Goal: Transaction & Acquisition: Purchase product/service

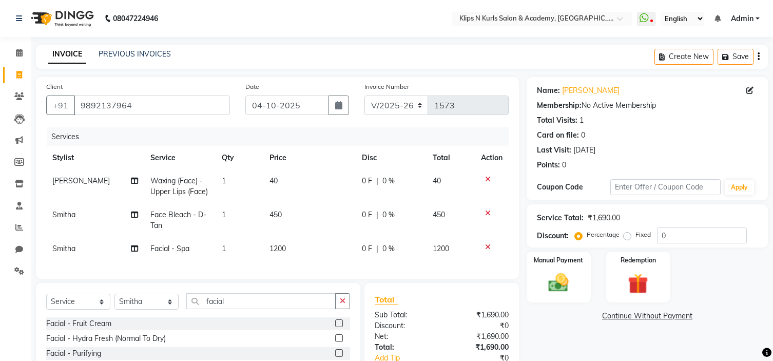
select select "124"
select select "service"
select select "19587"
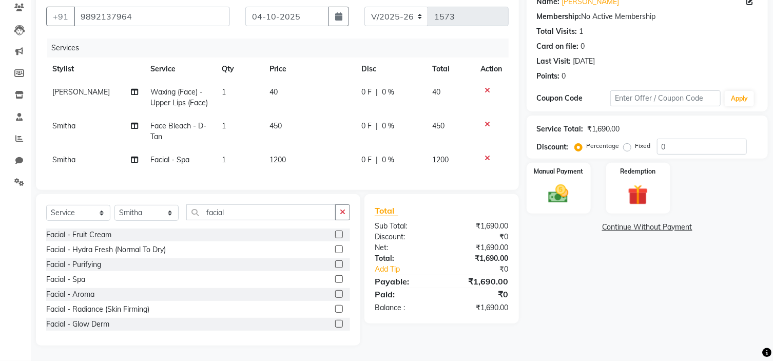
scroll to position [96, 0]
click at [565, 185] on img at bounding box center [558, 194] width 34 height 24
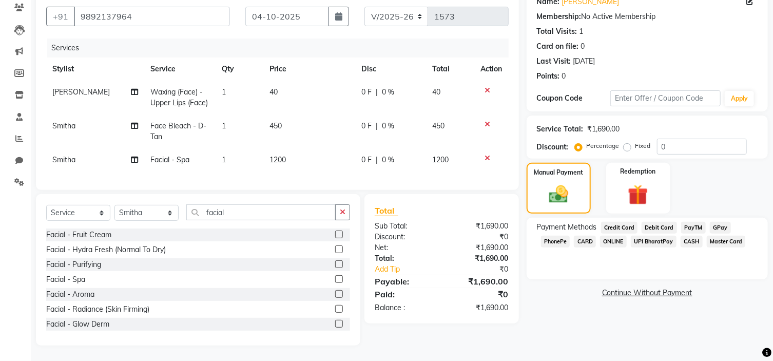
click at [711, 222] on span "GPay" at bounding box center [720, 228] width 21 height 12
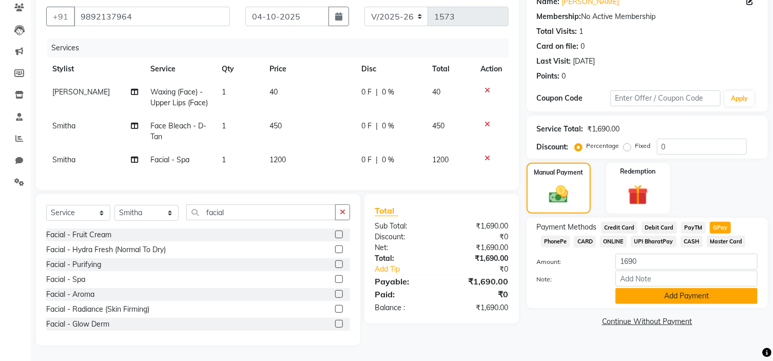
click at [669, 289] on button "Add Payment" at bounding box center [686, 296] width 142 height 16
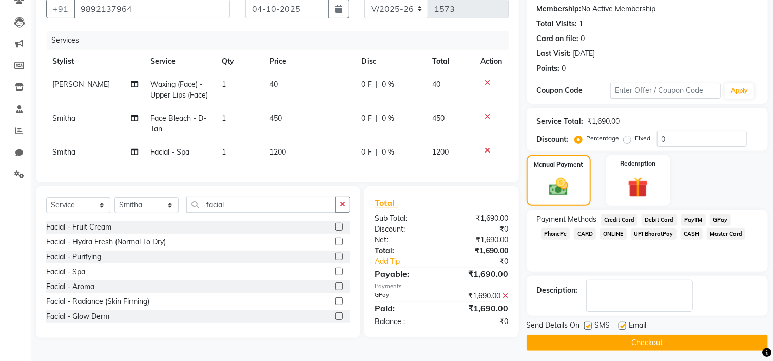
click at [658, 342] on button "Checkout" at bounding box center [646, 343] width 241 height 16
